Goal: Information Seeking & Learning: Check status

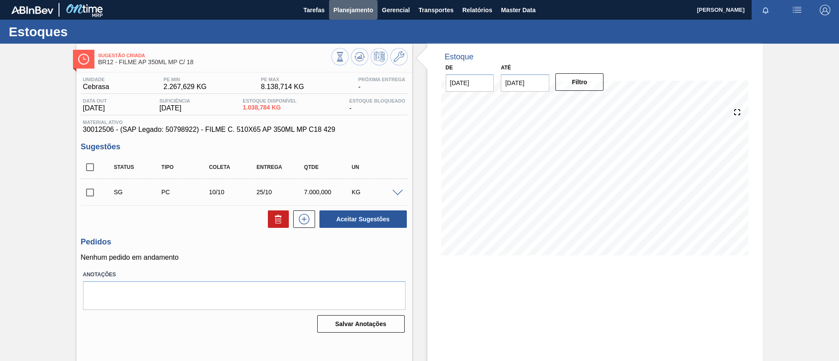
drag, startPoint x: 369, startPoint y: 10, endPoint x: 355, endPoint y: 24, distance: 20.4
click at [369, 10] on span "Planejamento" at bounding box center [353, 10] width 40 height 10
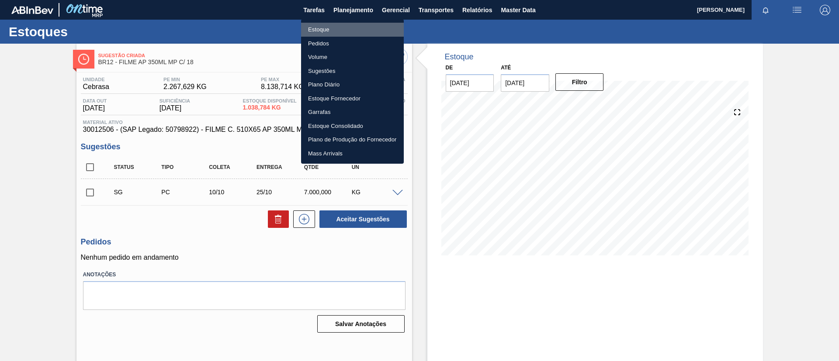
click at [351, 25] on li "Estoque" at bounding box center [352, 30] width 103 height 14
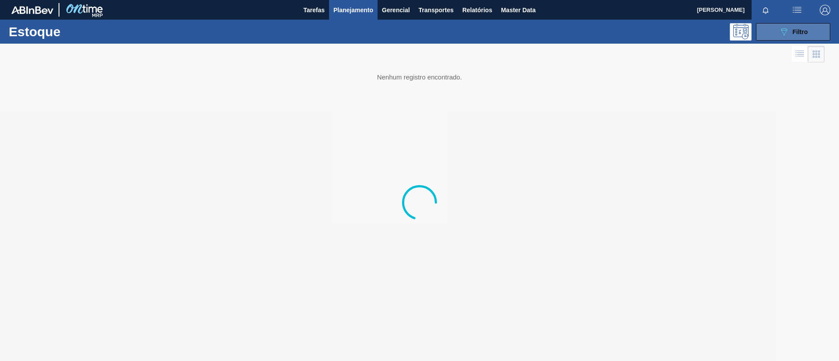
drag, startPoint x: 774, startPoint y: 32, endPoint x: 759, endPoint y: 39, distance: 17.0
click at [774, 32] on button "089F7B8B-B2A5-4AFE-B5C0-19BA573D28AC Filtro" at bounding box center [793, 31] width 74 height 17
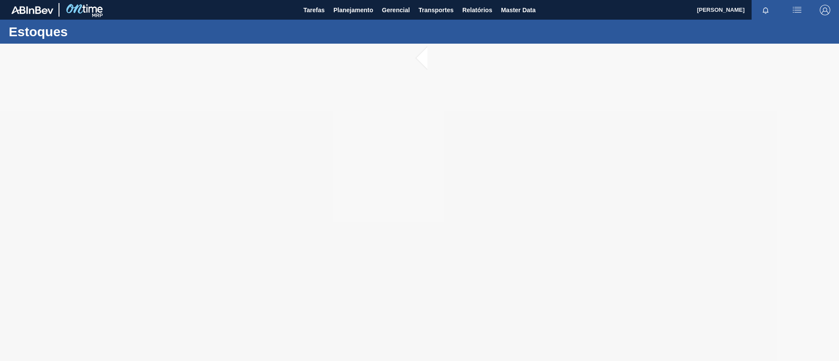
drag, startPoint x: 355, startPoint y: 121, endPoint x: 359, endPoint y: 123, distance: 4.9
click at [357, 121] on div at bounding box center [419, 203] width 839 height 318
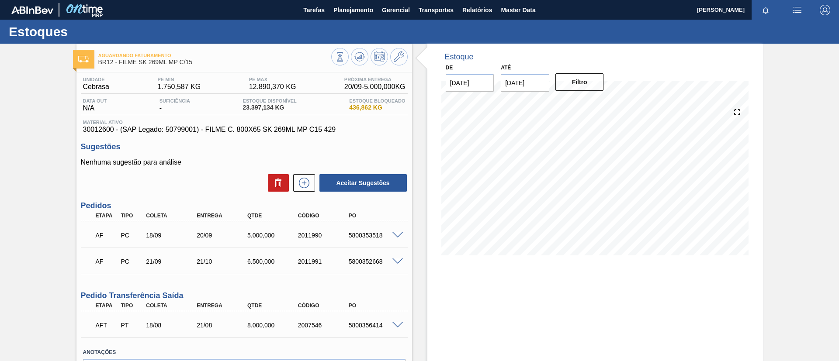
click at [0, 134] on div "Aguardando Faturamento BR12 - FILME SK 269ML MP C/15 Unidade Cebrasa PE MIN 1.7…" at bounding box center [419, 231] width 839 height 375
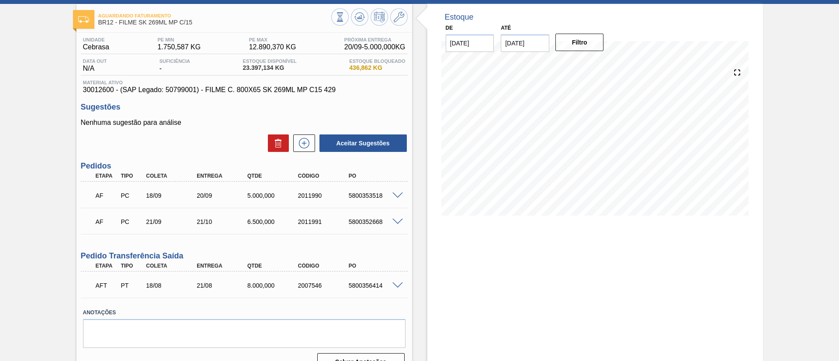
scroll to position [57, 0]
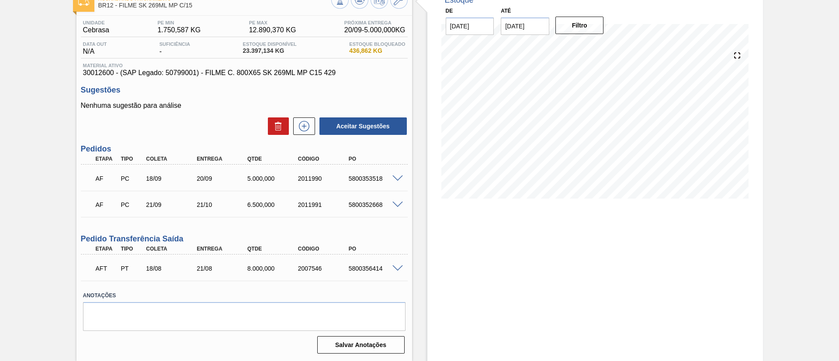
click at [386, 266] on div "5800356414" at bounding box center [375, 268] width 57 height 7
click at [392, 267] on span at bounding box center [397, 269] width 10 height 7
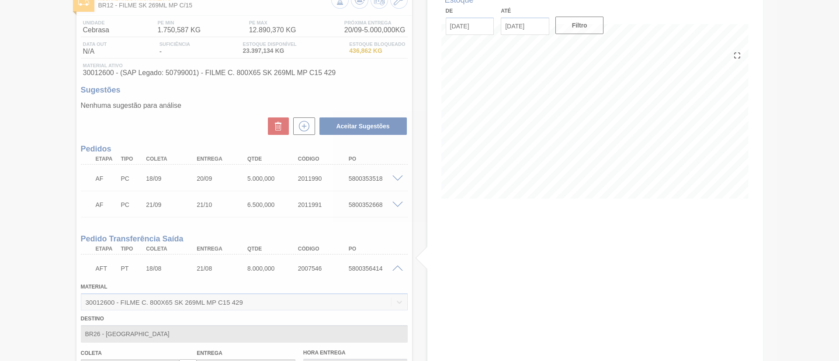
click at [395, 268] on div at bounding box center [419, 180] width 839 height 361
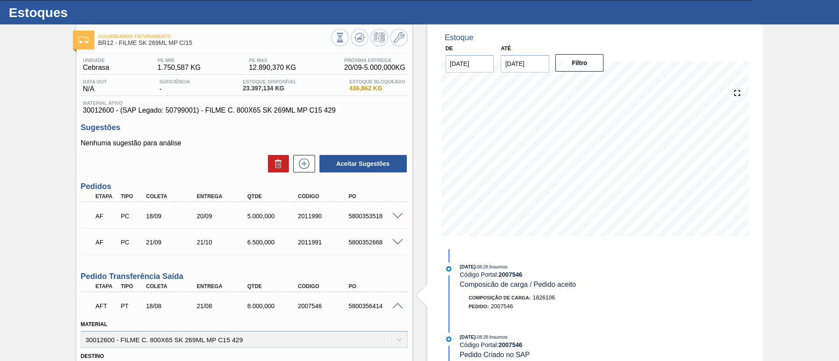
scroll to position [0, 0]
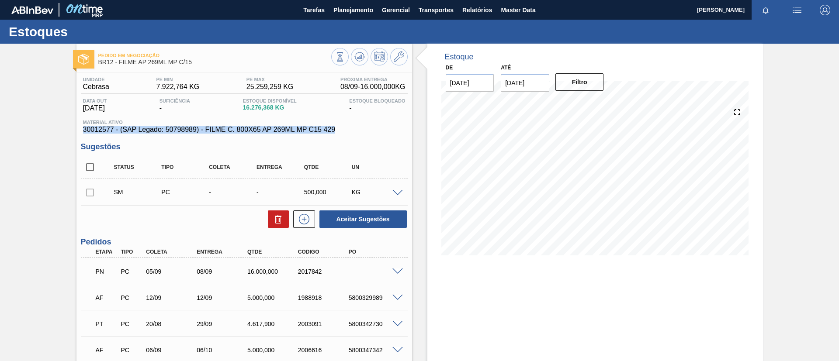
drag, startPoint x: 353, startPoint y: 131, endPoint x: 59, endPoint y: 136, distance: 294.6
click at [53, 132] on div "Pedido em Negociação BR12 - FILME AP 269ML MP C/15 Unidade Cebrasa PE MIN 7.922…" at bounding box center [419, 292] width 839 height 496
copy span "30012577 - (SAP Legado: 50798989) - FILME C. 800X65 AP 269ML MP C15 429"
click at [78, 92] on div "Unidade Cebrasa PE MIN 7.922,764 KG PE MAX 25.259,259 KG Próxima Entrega 08/09 …" at bounding box center [244, 304] width 336 height 462
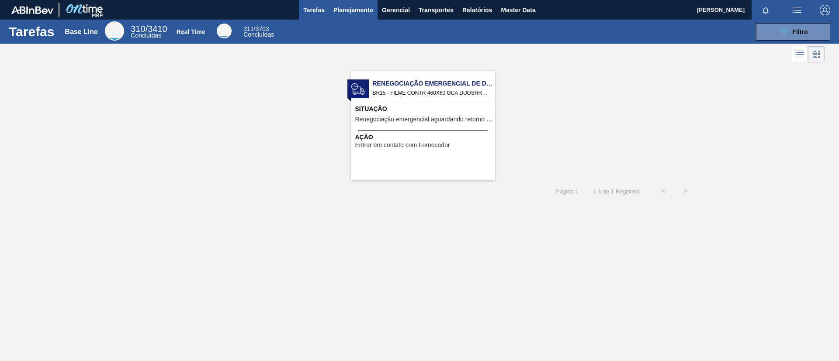
click at [333, 11] on button "Planejamento" at bounding box center [353, 10] width 49 height 20
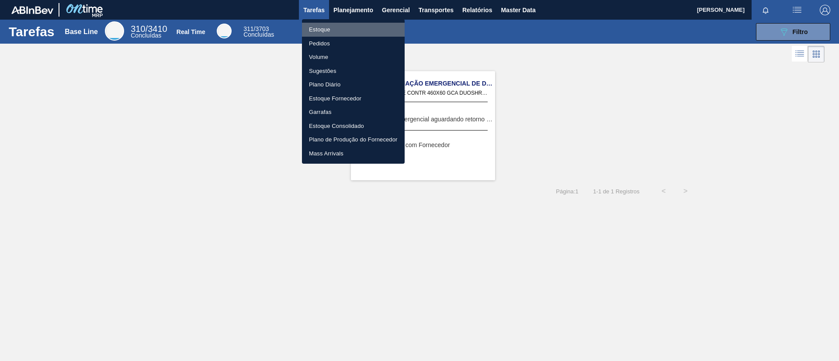
click at [333, 23] on li "Estoque" at bounding box center [353, 30] width 103 height 14
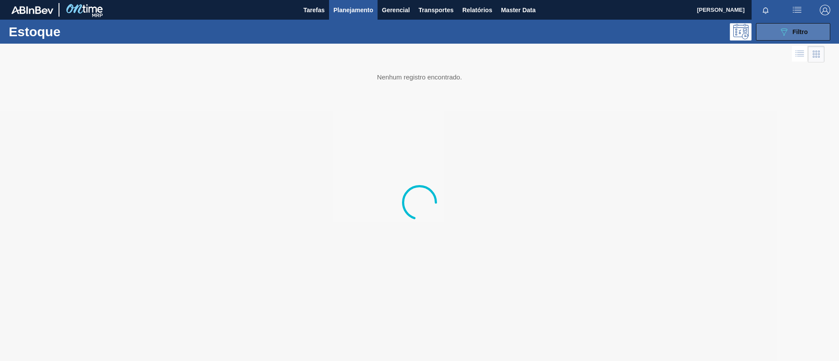
click at [783, 35] on icon "089F7B8B-B2A5-4AFE-B5C0-19BA573D28AC" at bounding box center [784, 32] width 10 height 10
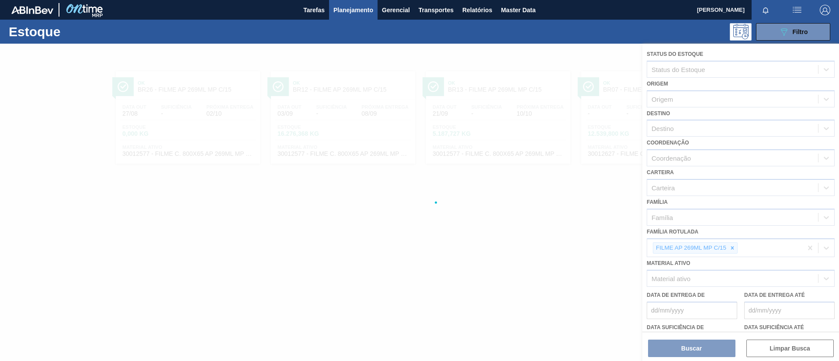
click at [734, 252] on div at bounding box center [419, 203] width 839 height 318
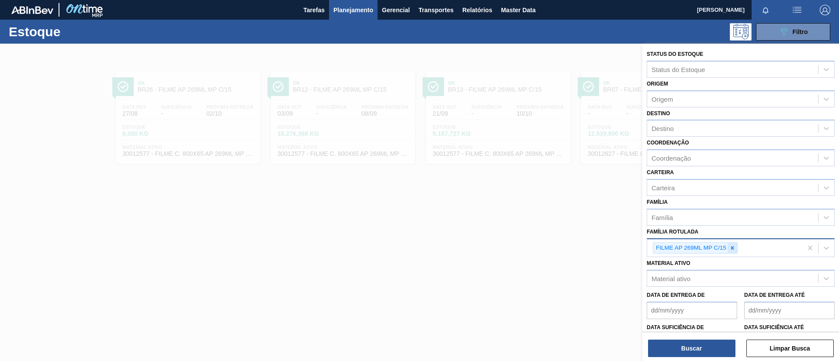
click at [733, 250] on icon at bounding box center [732, 248] width 6 height 6
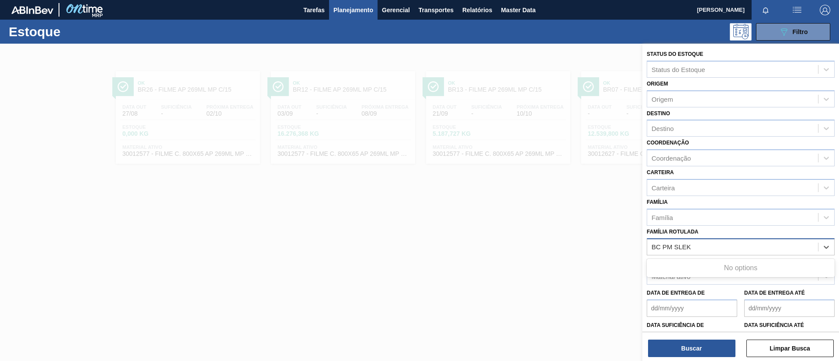
type Rotulada "BC PM SLE"
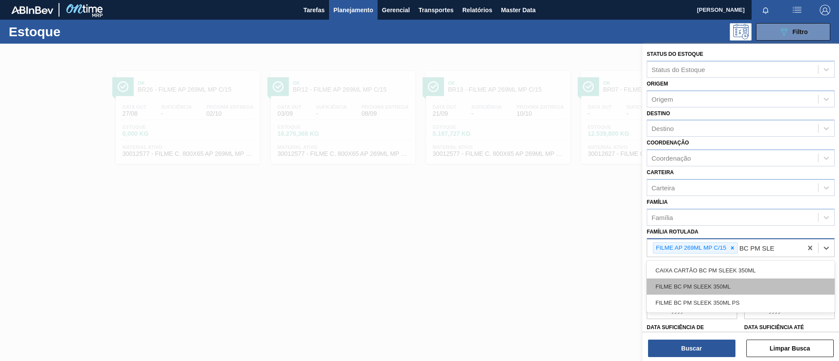
click at [747, 291] on div "FILME BC PM SLEEK 350ML" at bounding box center [741, 287] width 188 height 16
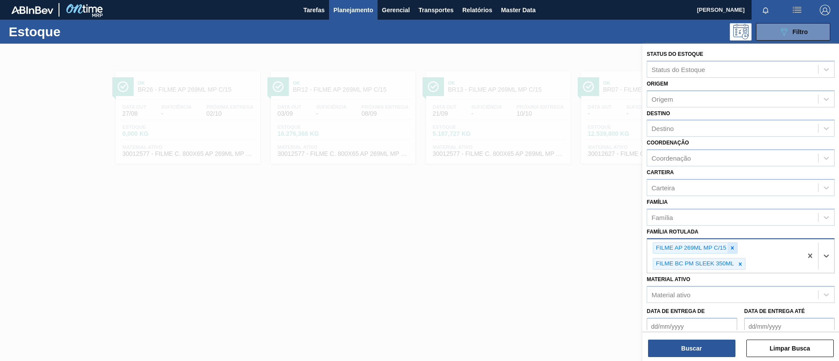
click at [731, 250] on icon at bounding box center [732, 248] width 6 height 6
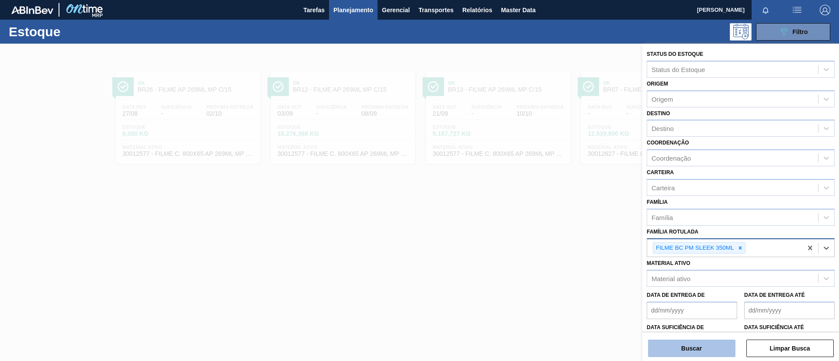
click at [708, 341] on button "Buscar" at bounding box center [691, 348] width 87 height 17
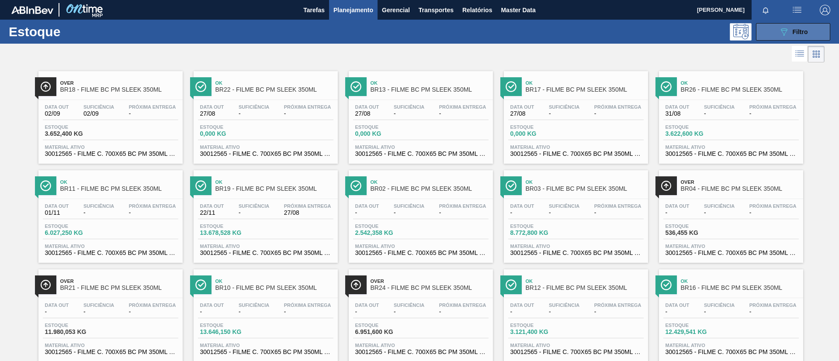
click at [764, 35] on button "089F7B8B-B2A5-4AFE-B5C0-19BA573D28AC Filtro" at bounding box center [793, 31] width 74 height 17
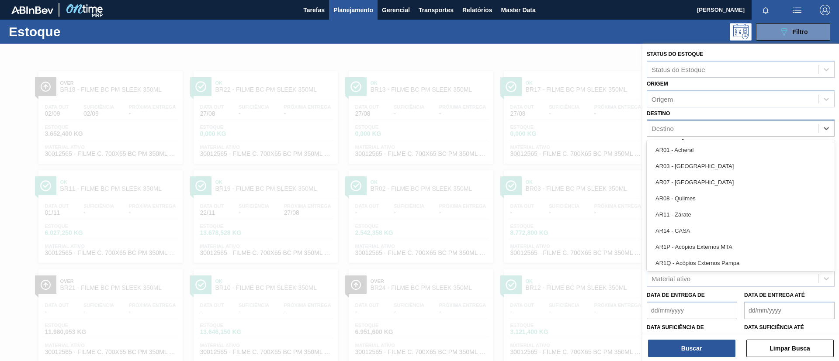
click at [668, 128] on div "Destino" at bounding box center [663, 128] width 22 height 7
type input "br18"
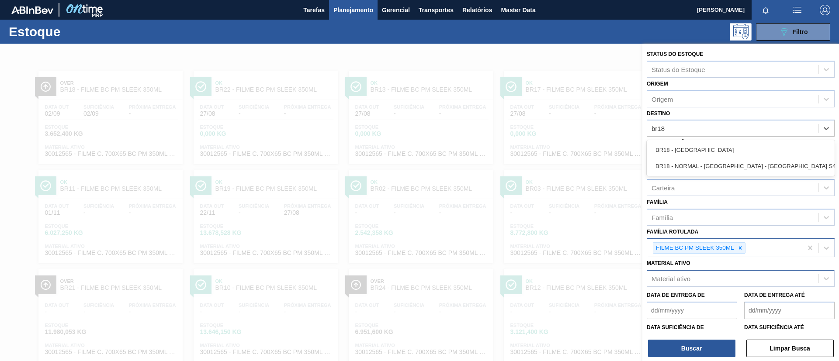
drag, startPoint x: 689, startPoint y: 147, endPoint x: 696, endPoint y: 285, distance: 137.8
click at [689, 149] on div "BR18 - Pernambuco" at bounding box center [741, 150] width 188 height 16
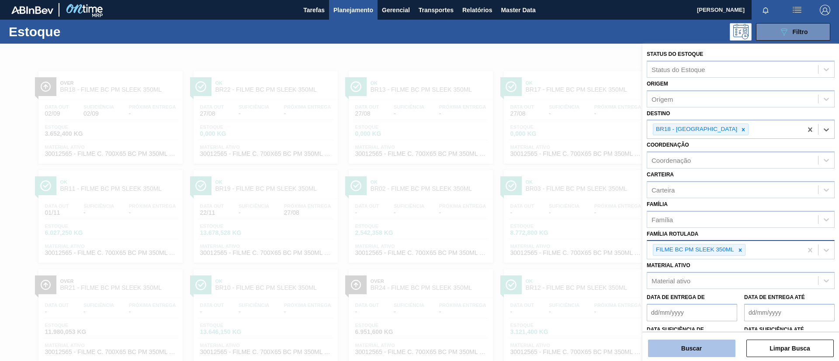
click at [699, 353] on button "Buscar" at bounding box center [691, 348] width 87 height 17
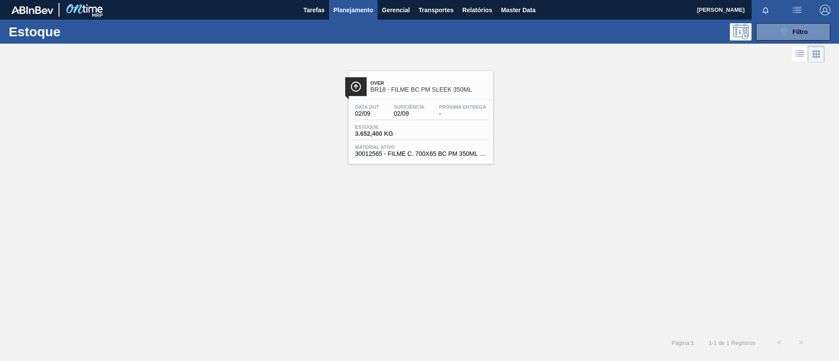
click at [389, 74] on div "Over BR18 - FILME BC PM SLEEK 350ML" at bounding box center [421, 83] width 144 height 24
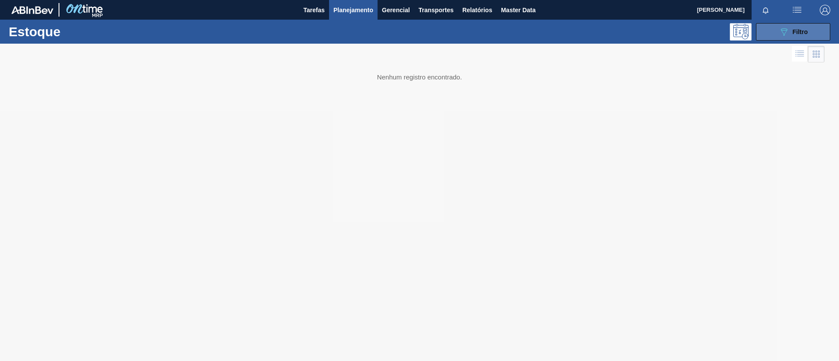
click at [795, 35] on div "089F7B8B-B2A5-4AFE-B5C0-19BA573D28AC Filtro" at bounding box center [793, 32] width 29 height 10
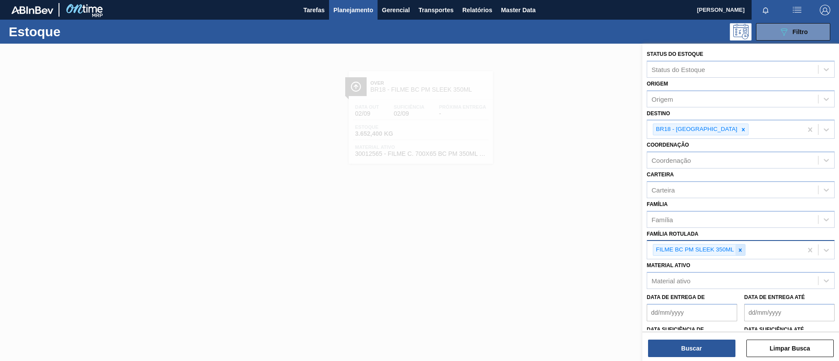
click at [742, 246] on div at bounding box center [741, 250] width 10 height 11
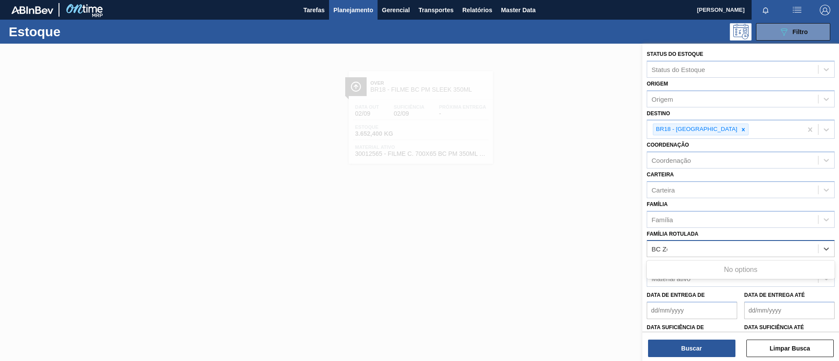
type Rotulada "BC Zer"
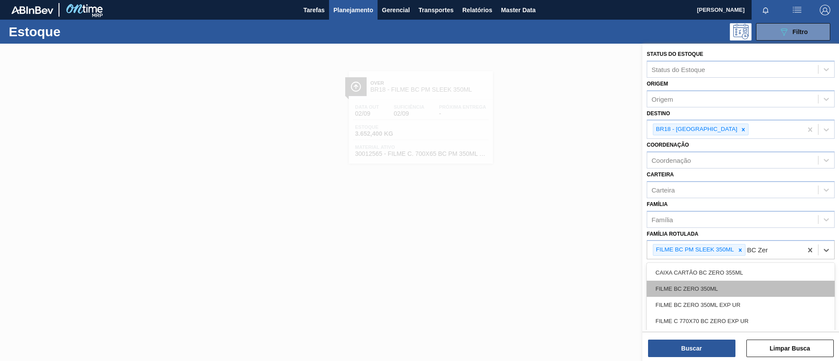
click at [724, 286] on div "FILME BC ZERO 350ML" at bounding box center [741, 289] width 188 height 16
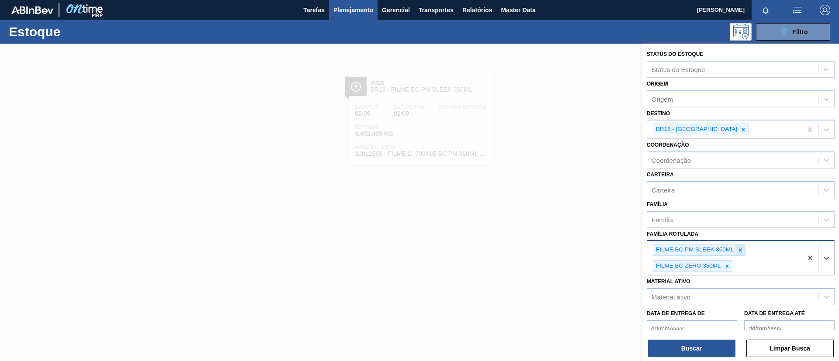
click at [737, 246] on div at bounding box center [741, 250] width 10 height 11
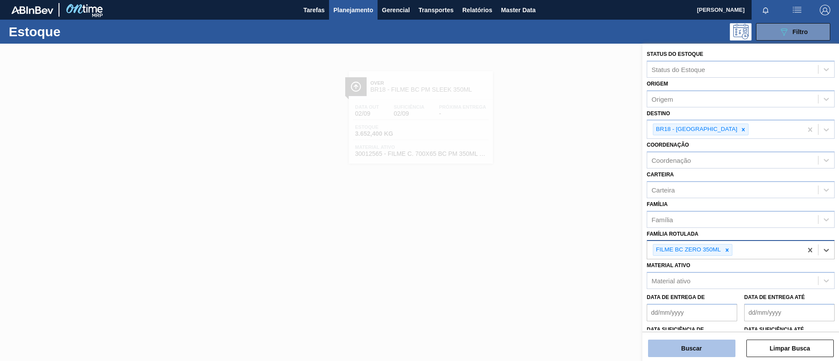
click at [707, 350] on button "Buscar" at bounding box center [691, 348] width 87 height 17
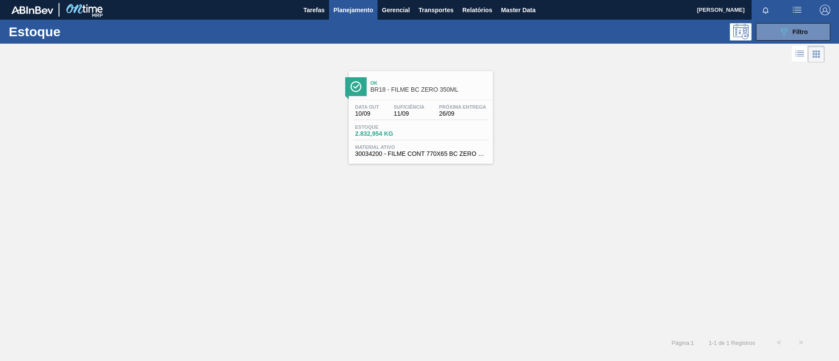
click at [441, 85] on span "Ok" at bounding box center [430, 82] width 118 height 5
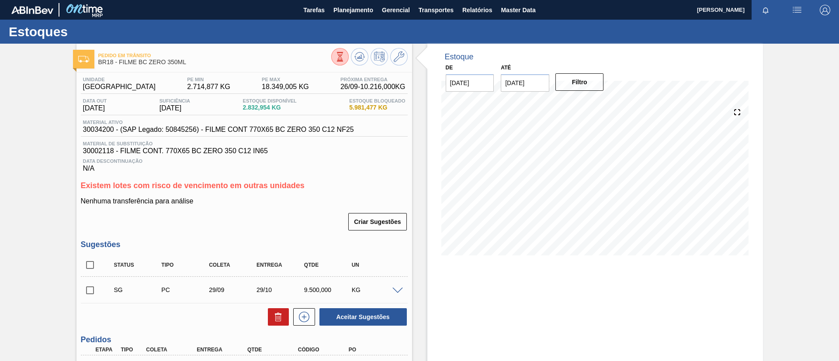
click at [396, 288] on span at bounding box center [397, 291] width 10 height 7
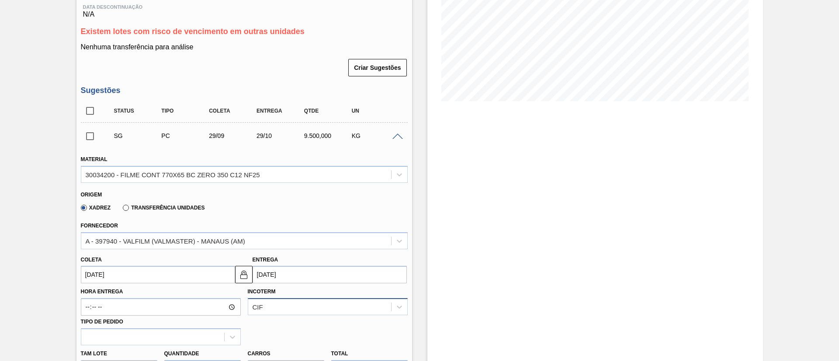
scroll to position [197, 0]
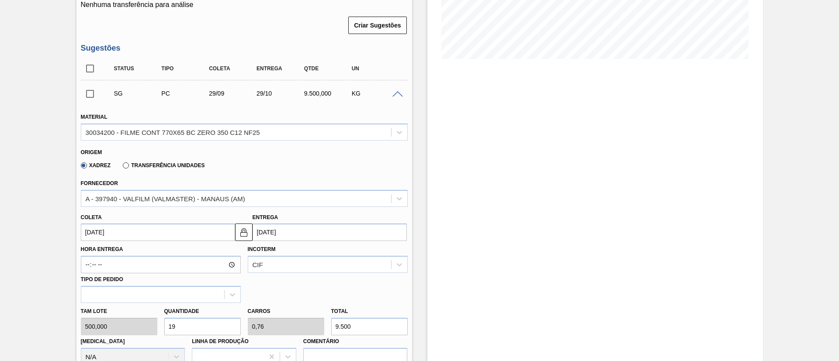
click at [395, 99] on div "SG PC 29/09 29/10 9.500,000 KG" at bounding box center [244, 94] width 327 height 22
click at [395, 98] on div "SG PC 29/09 29/10 9.500,000 KG" at bounding box center [244, 94] width 327 height 22
click at [395, 94] on span at bounding box center [397, 94] width 10 height 7
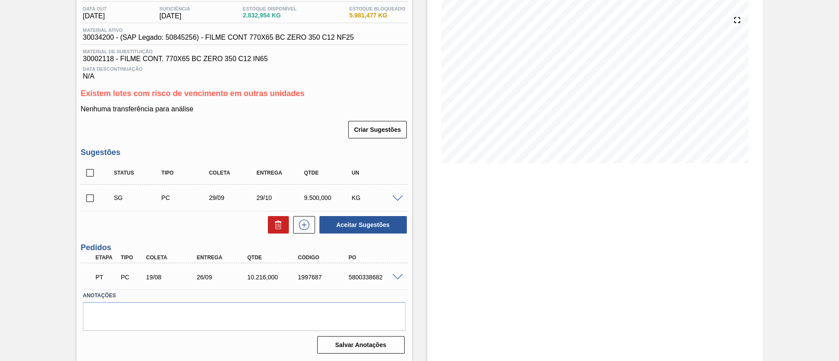
click at [85, 204] on input "checkbox" at bounding box center [90, 198] width 18 height 18
click at [356, 224] on button "Aceitar Sugestões" at bounding box center [362, 224] width 87 height 17
checkbox input "false"
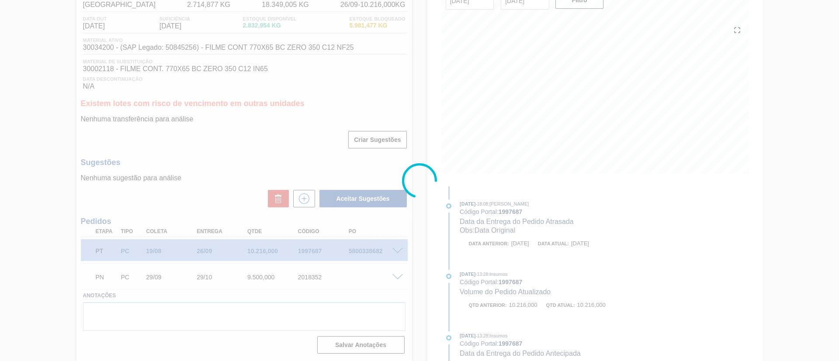
scroll to position [82, 0]
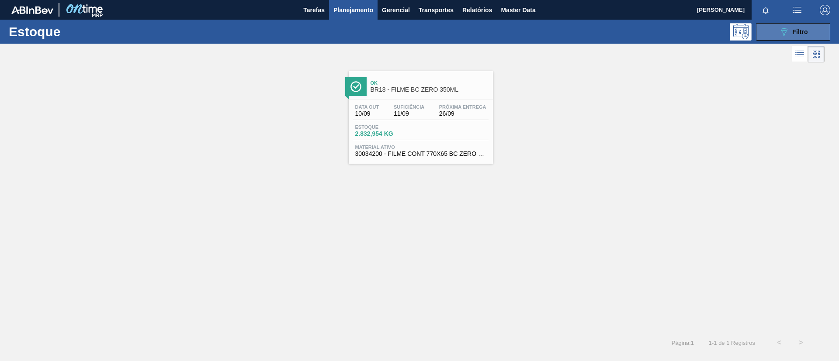
click at [773, 37] on button "089F7B8B-B2A5-4AFE-B5C0-19BA573D28AC Filtro" at bounding box center [793, 31] width 74 height 17
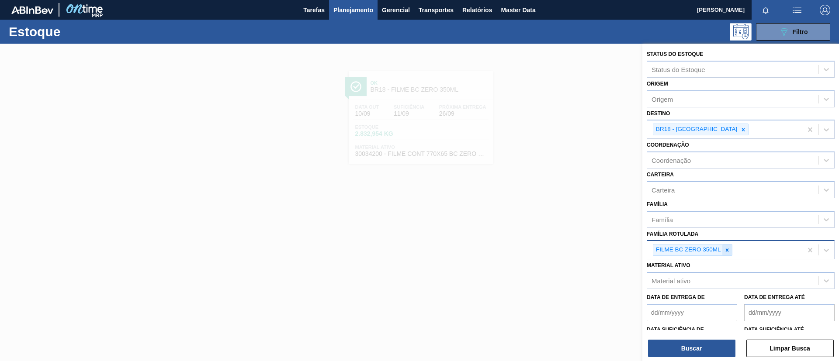
click at [726, 247] on icon at bounding box center [727, 250] width 6 height 6
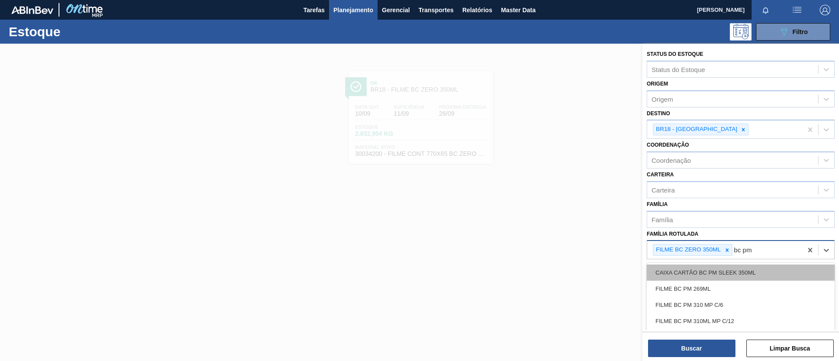
type Rotulada "bc pm s"
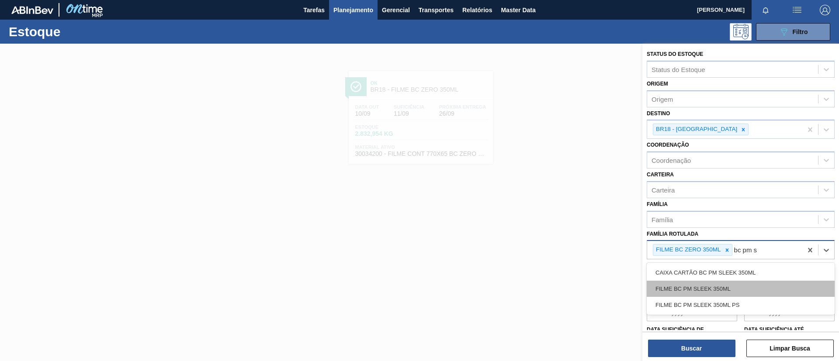
click at [724, 291] on div "FILME BC PM SLEEK 350ML" at bounding box center [741, 289] width 188 height 16
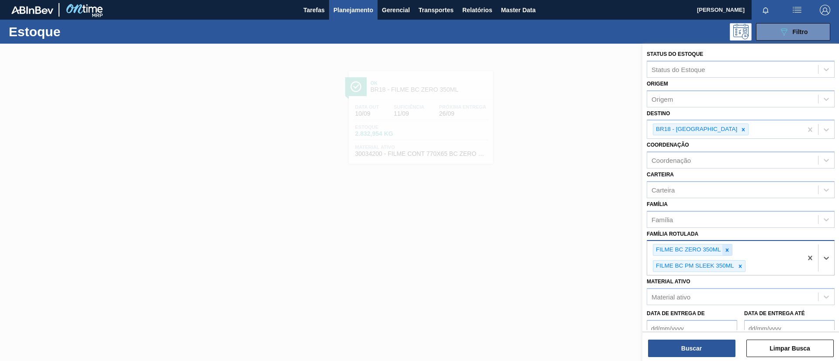
click at [728, 253] on icon at bounding box center [727, 250] width 6 height 6
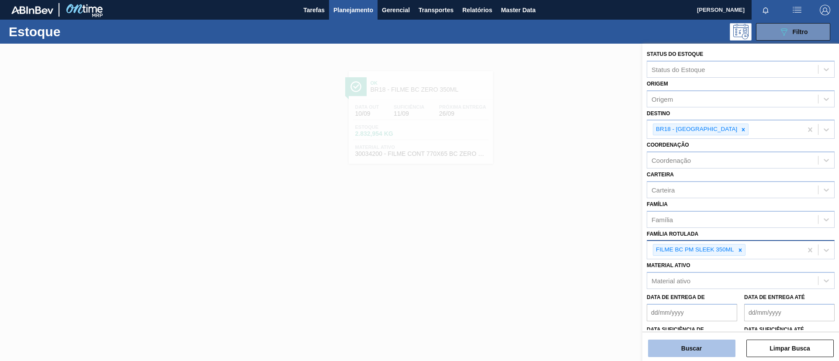
click at [705, 347] on button "Buscar" at bounding box center [691, 348] width 87 height 17
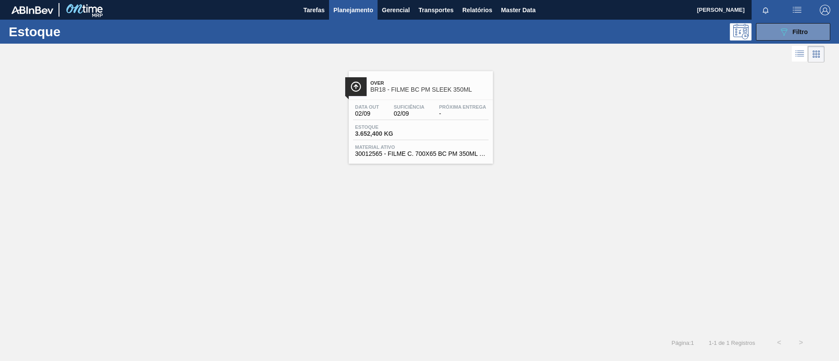
drag, startPoint x: 444, startPoint y: 88, endPoint x: 394, endPoint y: 90, distance: 50.3
click at [394, 90] on span "BR18 - FILME BC PM SLEEK 350ML" at bounding box center [430, 90] width 118 height 7
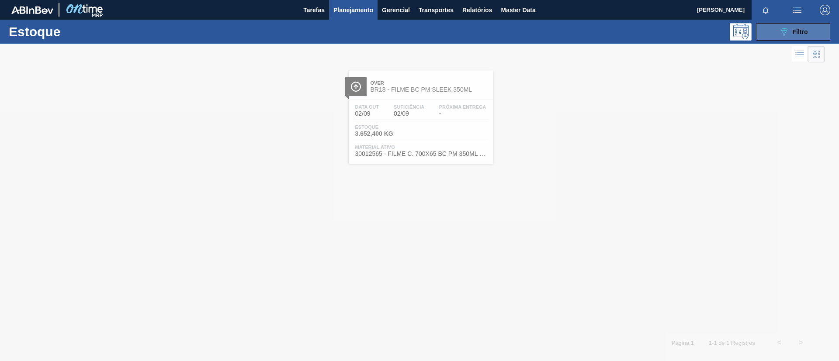
click at [779, 30] on icon "089F7B8B-B2A5-4AFE-B5C0-19BA573D28AC" at bounding box center [784, 32] width 10 height 10
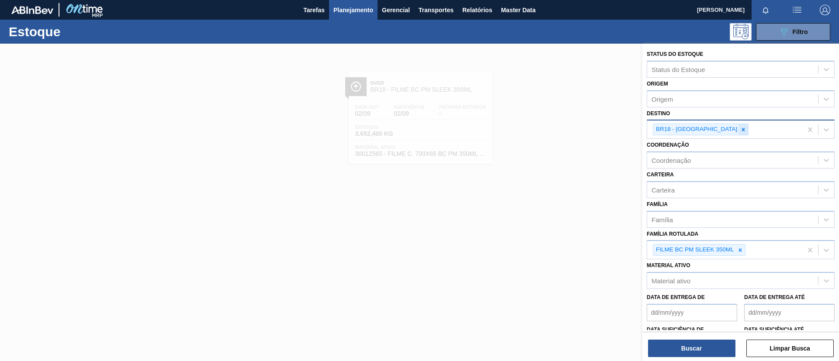
click at [739, 127] on div at bounding box center [744, 129] width 10 height 11
click at [739, 128] on div at bounding box center [744, 129] width 10 height 11
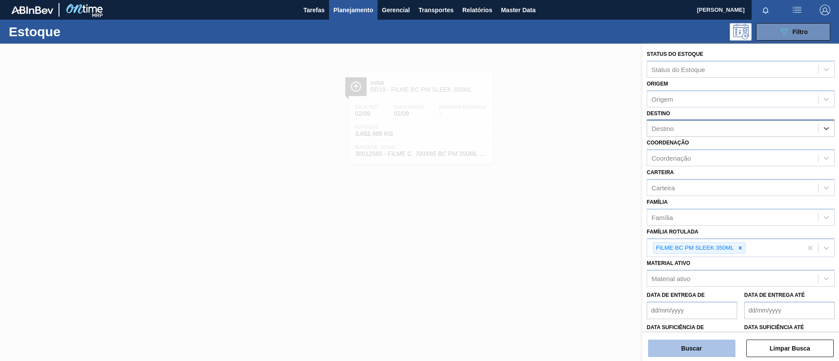
click at [708, 343] on button "Buscar" at bounding box center [691, 348] width 87 height 17
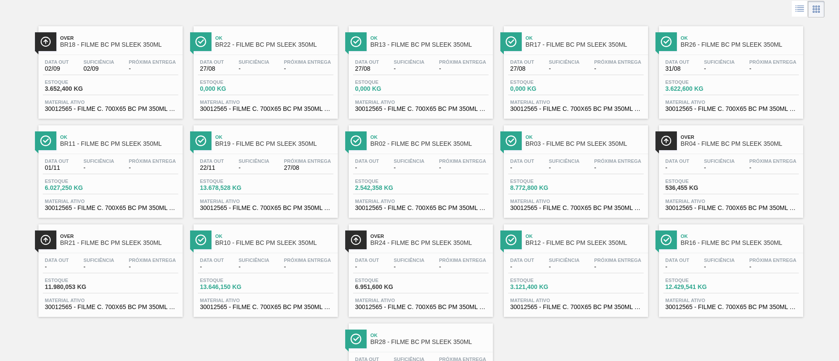
scroll to position [66, 0]
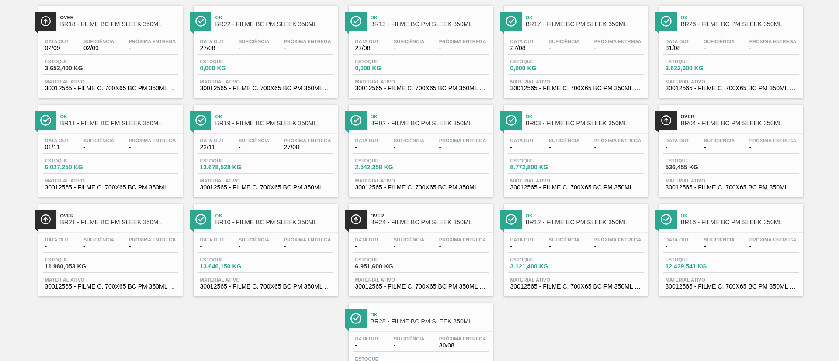
click at [105, 100] on link "Ok BR11 - FILME BC PM SLEEK 350ML Data out 01/11 Suficiência - Próxima Entrega …" at bounding box center [109, 147] width 155 height 99
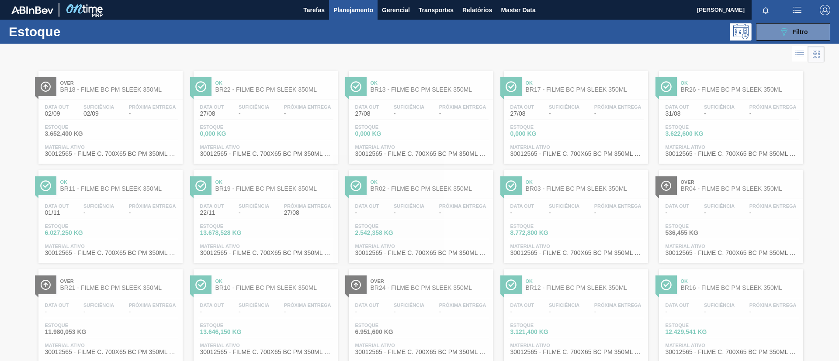
click at [140, 194] on div at bounding box center [419, 203] width 839 height 318
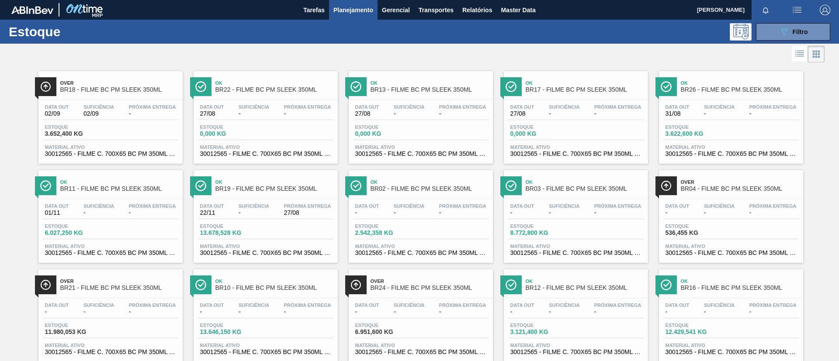
click at [146, 187] on span "BR11 - FILME BC PM SLEEK 350ML" at bounding box center [119, 189] width 118 height 7
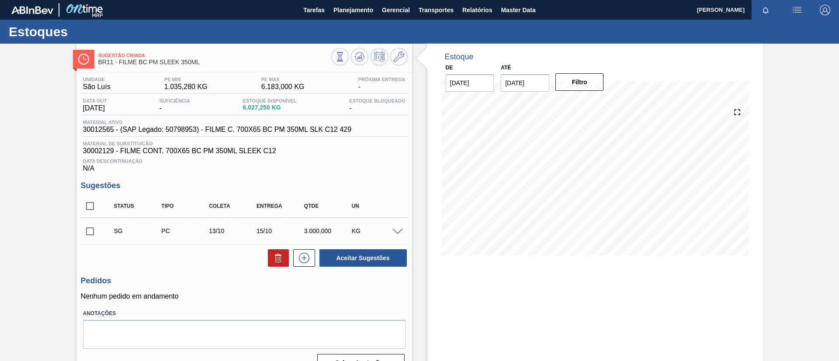
click at [393, 229] on span at bounding box center [397, 232] width 10 height 7
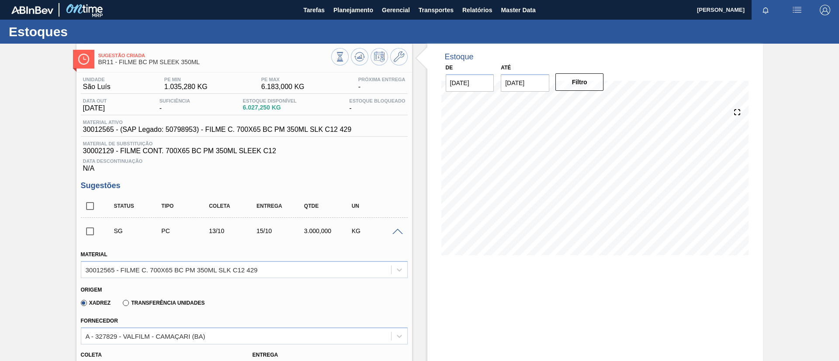
click at [393, 229] on span at bounding box center [397, 232] width 10 height 7
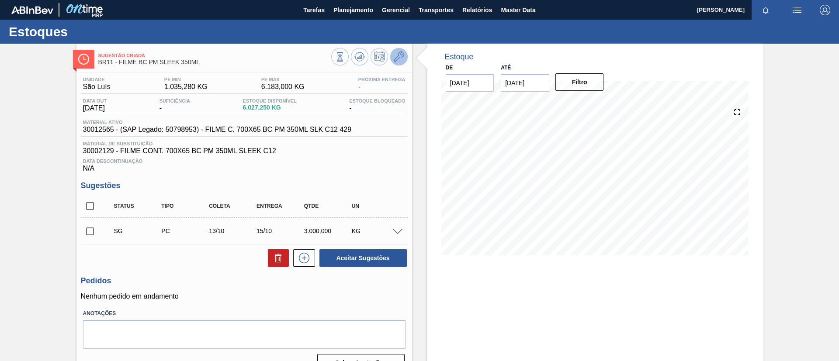
click at [398, 58] on icon at bounding box center [399, 57] width 10 height 10
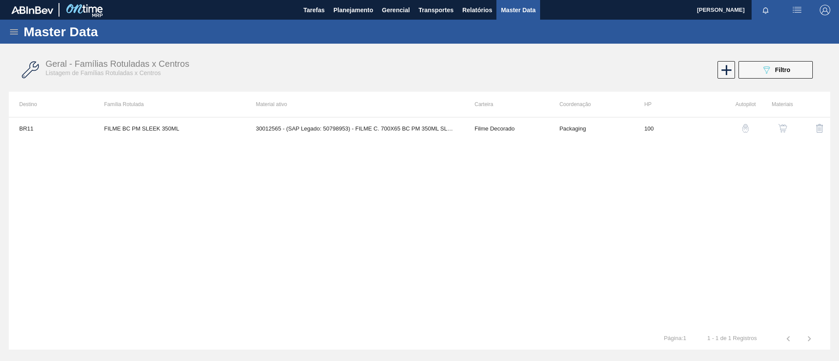
click at [781, 127] on img "button" at bounding box center [782, 128] width 9 height 9
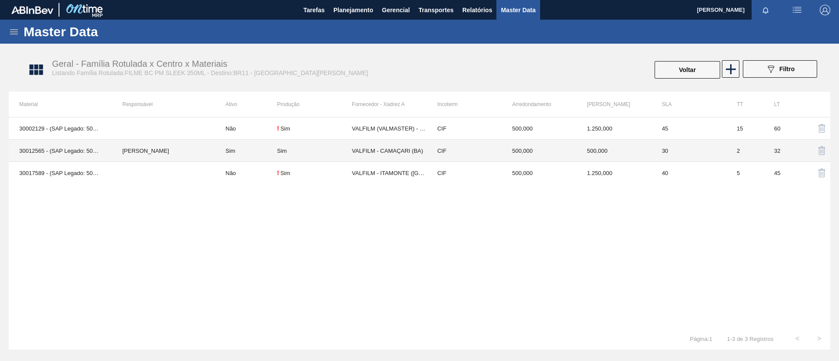
click at [195, 147] on td "TOMAS SIMOES SILVA" at bounding box center [163, 151] width 103 height 22
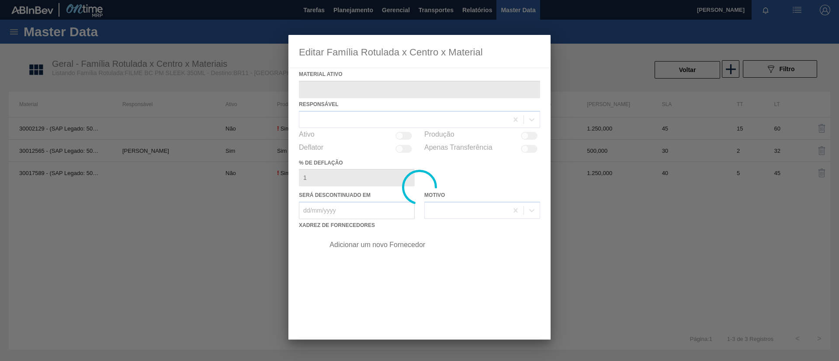
type ativo "30012565 - (SAP Legado: 50798953) - FILME C. 700X65 BC PM 350ML SLK C12 429"
checkbox input "true"
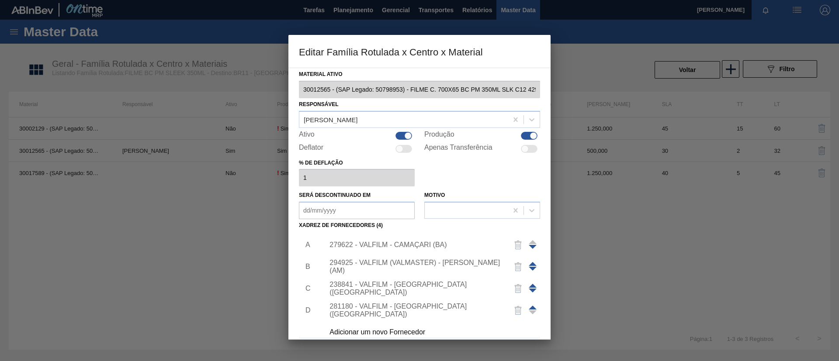
click at [531, 264] on span at bounding box center [533, 264] width 8 height 4
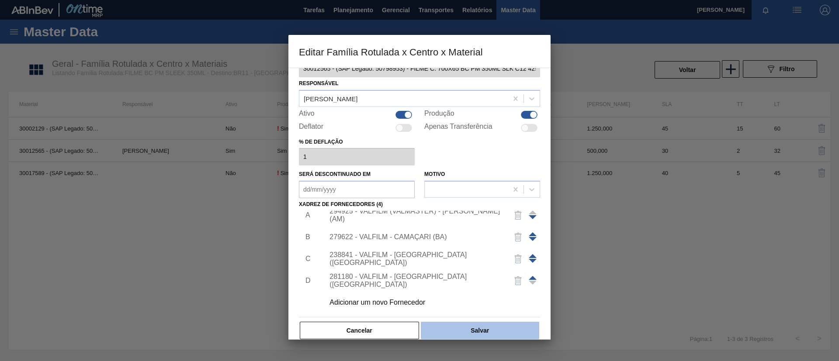
scroll to position [32, 0]
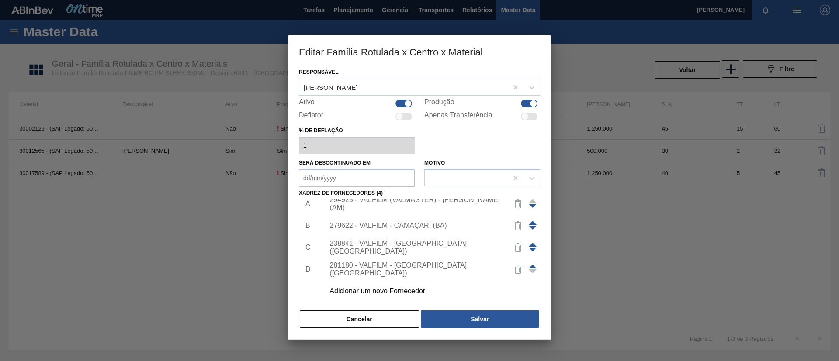
click at [465, 205] on div "294925 - VALFILM (VALMASTER) - MANAUS (AM)" at bounding box center [415, 204] width 171 height 16
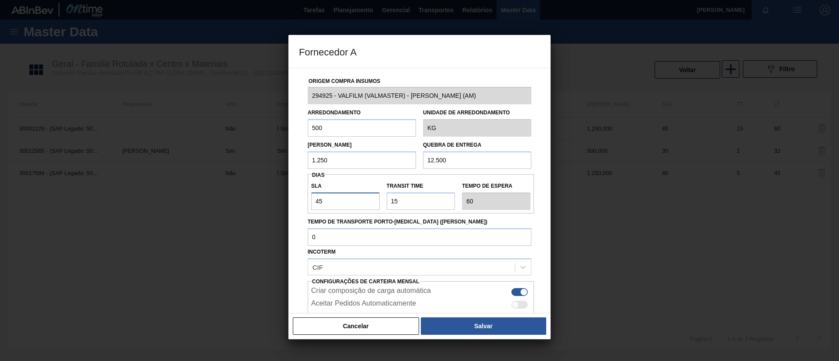
drag, startPoint x: 290, startPoint y: 209, endPoint x: 267, endPoint y: 208, distance: 22.7
click at [267, 208] on div "Fornecedor A Origem Compra Insumos 294925 - VALFILM (VALMASTER) - MANAUS (AM) A…" at bounding box center [419, 180] width 839 height 361
type input "3"
type input "18"
type input "30"
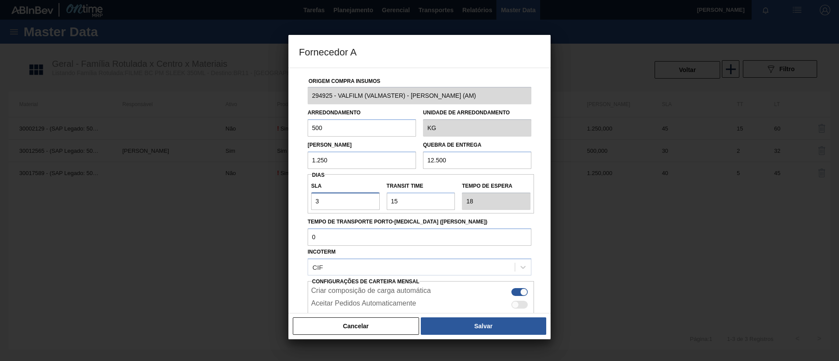
type input "45"
type input "30"
drag, startPoint x: 446, startPoint y: 200, endPoint x: 345, endPoint y: 204, distance: 101.5
click at [344, 203] on div "SLA 30 Transit Time Tempo de espera 45" at bounding box center [421, 194] width 226 height 32
type input "3"
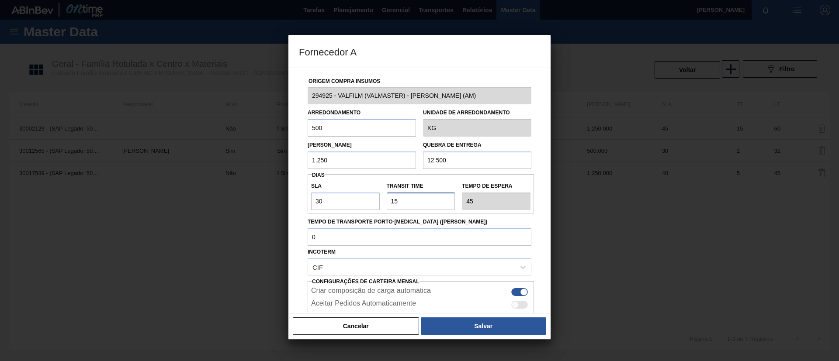
type input "33"
type input "30"
type input "60"
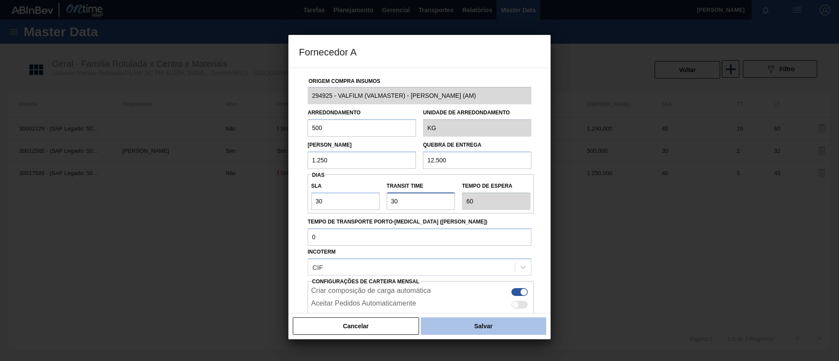
type input "30"
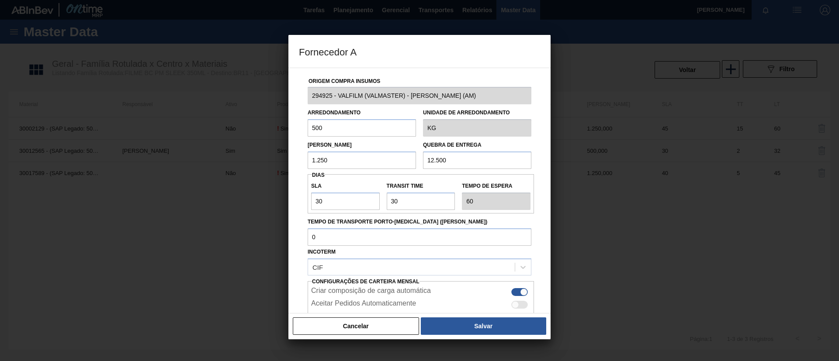
click at [503, 330] on button "Salvar" at bounding box center [483, 326] width 125 height 17
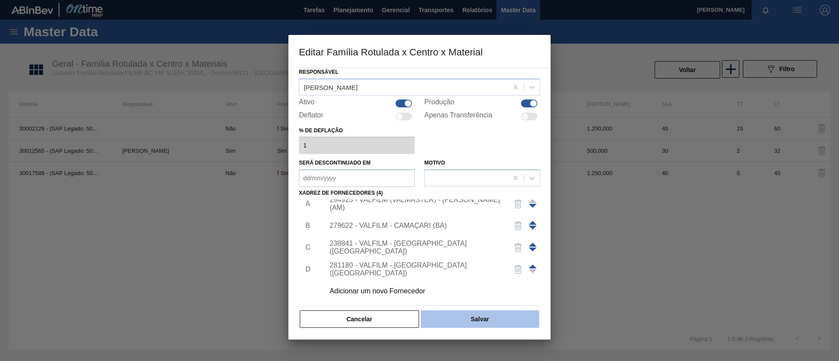
click at [502, 317] on button "Salvar" at bounding box center [480, 319] width 118 height 17
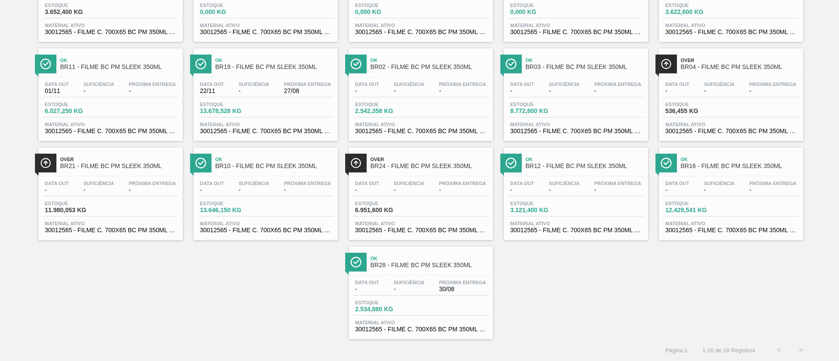
scroll to position [56, 0]
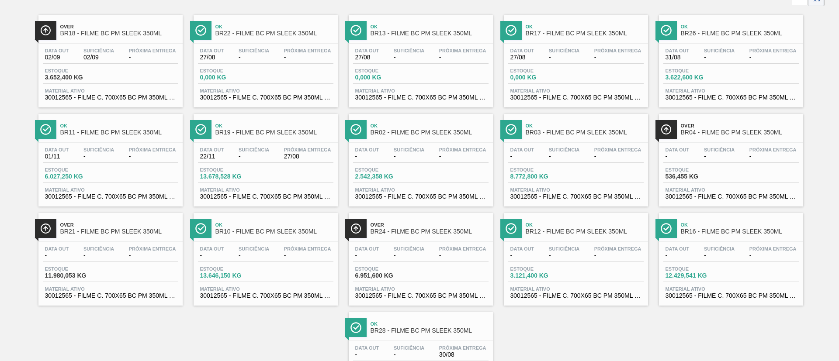
click at [129, 137] on div "Ok BR11 - FILME BC PM SLEEK 350ML" at bounding box center [119, 130] width 118 height 20
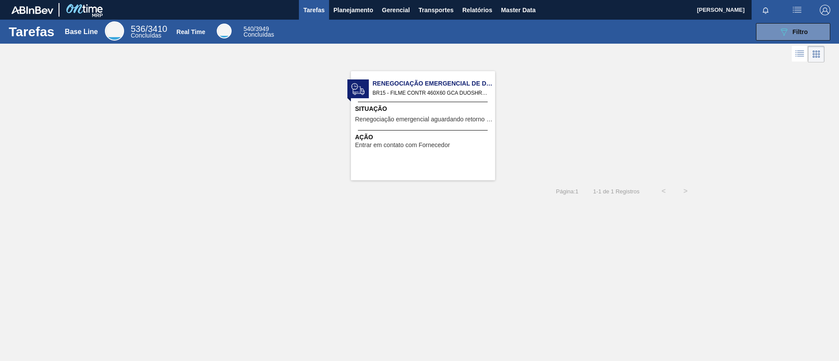
click at [346, 20] on div "Tarefas Base Line 536 / 3410 Concluídas Real Time 540 / 3949 Concluídas 089F7B8…" at bounding box center [419, 32] width 839 height 24
click at [344, 9] on span "Planejamento" at bounding box center [353, 10] width 40 height 10
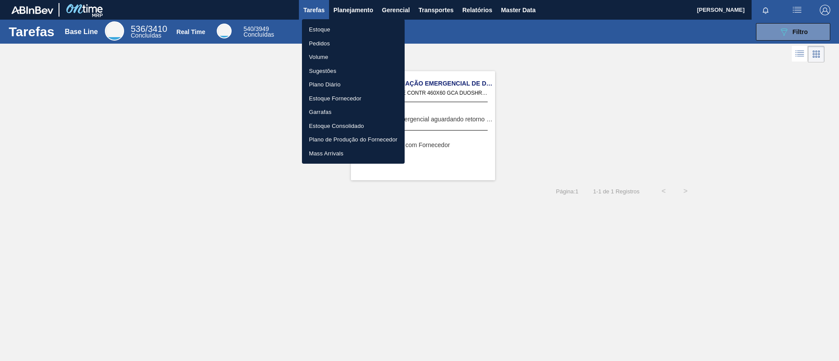
click at [343, 24] on li "Estoque" at bounding box center [353, 30] width 103 height 14
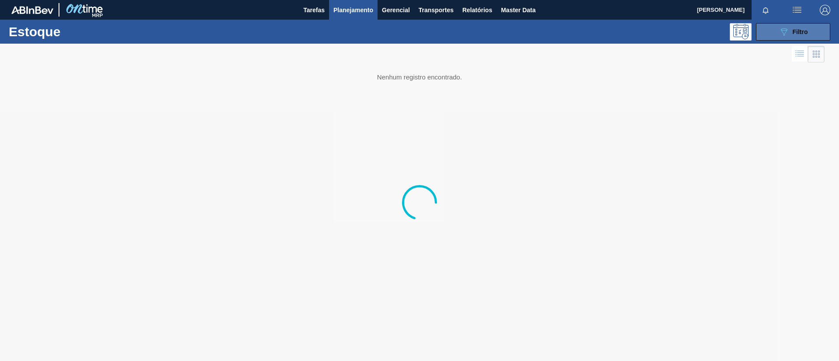
click at [791, 35] on div "089F7B8B-B2A5-4AFE-B5C0-19BA573D28AC Filtro" at bounding box center [793, 32] width 29 height 10
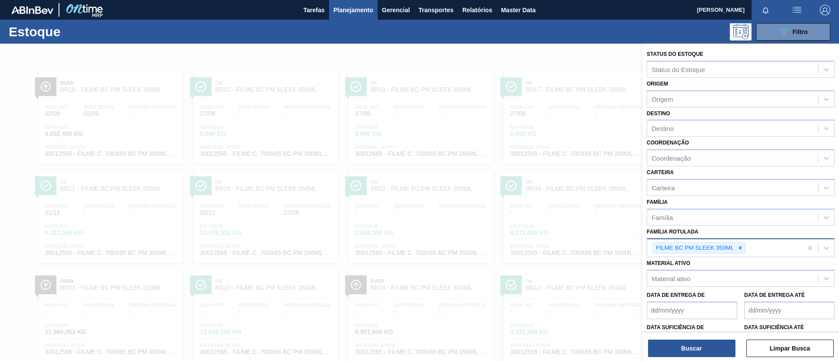
click at [734, 244] on div "FILME BC PM SLEEK 350ML" at bounding box center [694, 248] width 82 height 11
click at [757, 247] on div "FILME BC PM SLEEK 350ML" at bounding box center [724, 248] width 155 height 18
click at [759, 249] on div "FILME BC PM SLEEK 350ML" at bounding box center [724, 248] width 155 height 18
drag, startPoint x: 759, startPoint y: 249, endPoint x: 769, endPoint y: 250, distance: 10.2
click at [769, 250] on div "FILME BC PM SLEEK 350ML" at bounding box center [724, 248] width 155 height 18
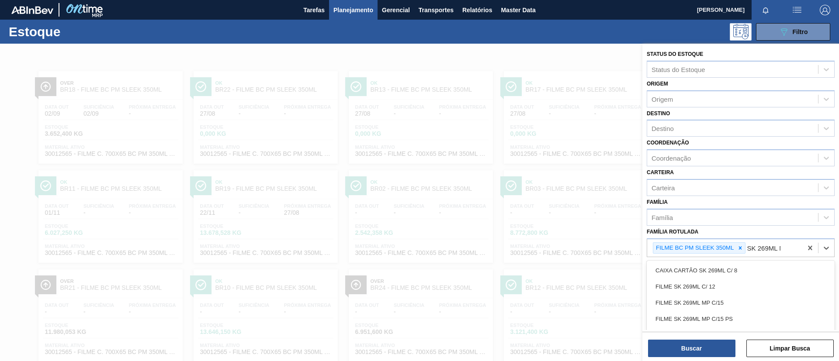
type Rotulada "SK 269ML MP"
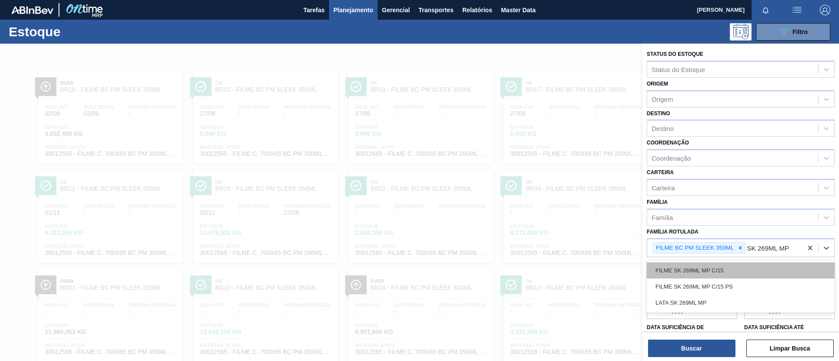
click at [749, 261] on div "FILME SK 269ML MP C/15 FILME SK 269ML MP C/15 PS LATA SK 269ML MP" at bounding box center [741, 287] width 188 height 52
click at [750, 264] on div "FILME SK 269ML MP C/15" at bounding box center [741, 271] width 188 height 16
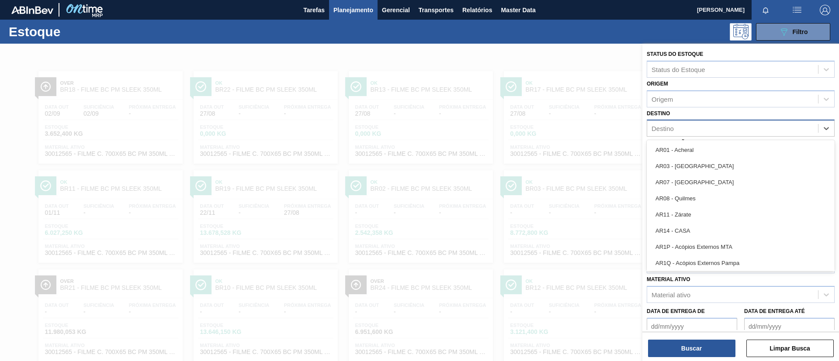
click at [721, 128] on div "Destino" at bounding box center [732, 128] width 171 height 13
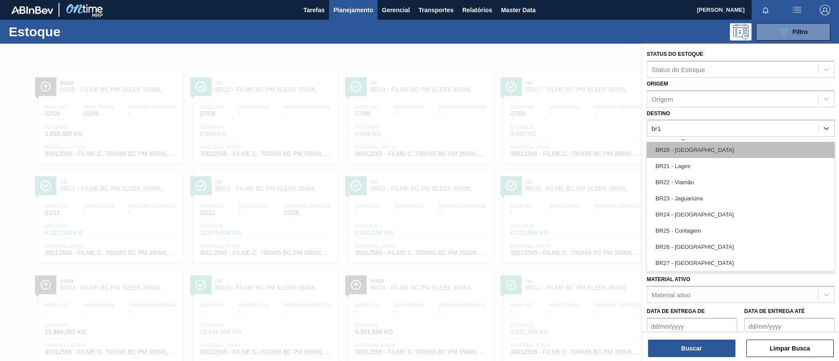
type input "br12"
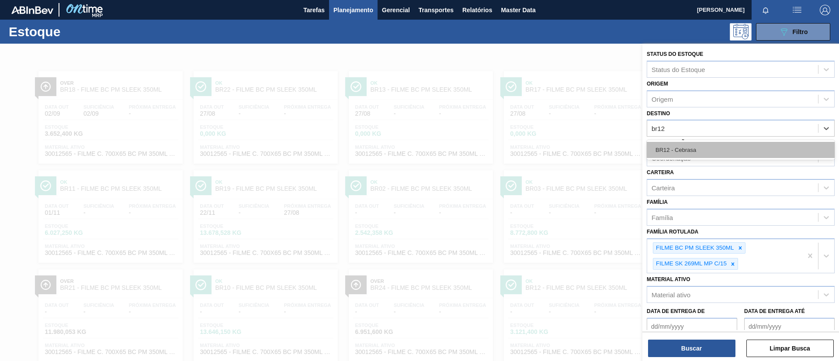
click at [726, 144] on div "BR12 - Cebrasa" at bounding box center [741, 150] width 188 height 16
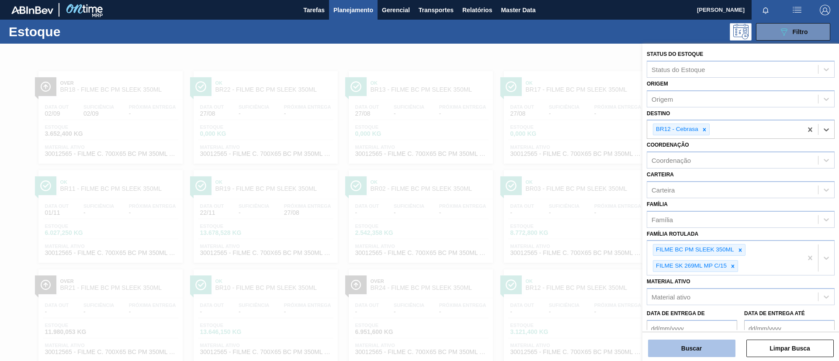
click at [699, 354] on button "Buscar" at bounding box center [691, 348] width 87 height 17
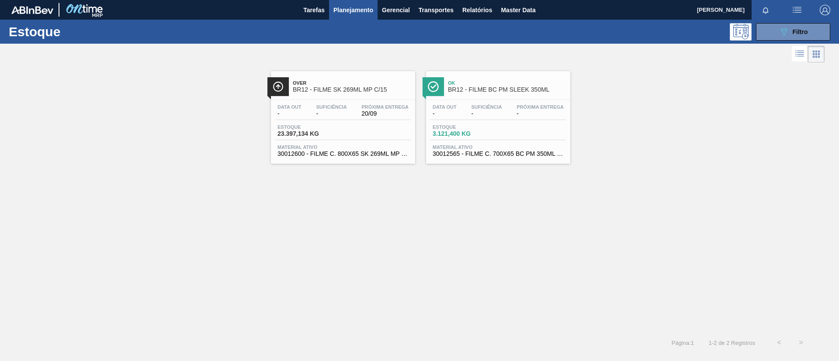
drag, startPoint x: 483, startPoint y: 90, endPoint x: 461, endPoint y: 82, distance: 23.5
click at [461, 82] on span "Ok" at bounding box center [507, 82] width 118 height 5
